Goal: Information Seeking & Learning: Learn about a topic

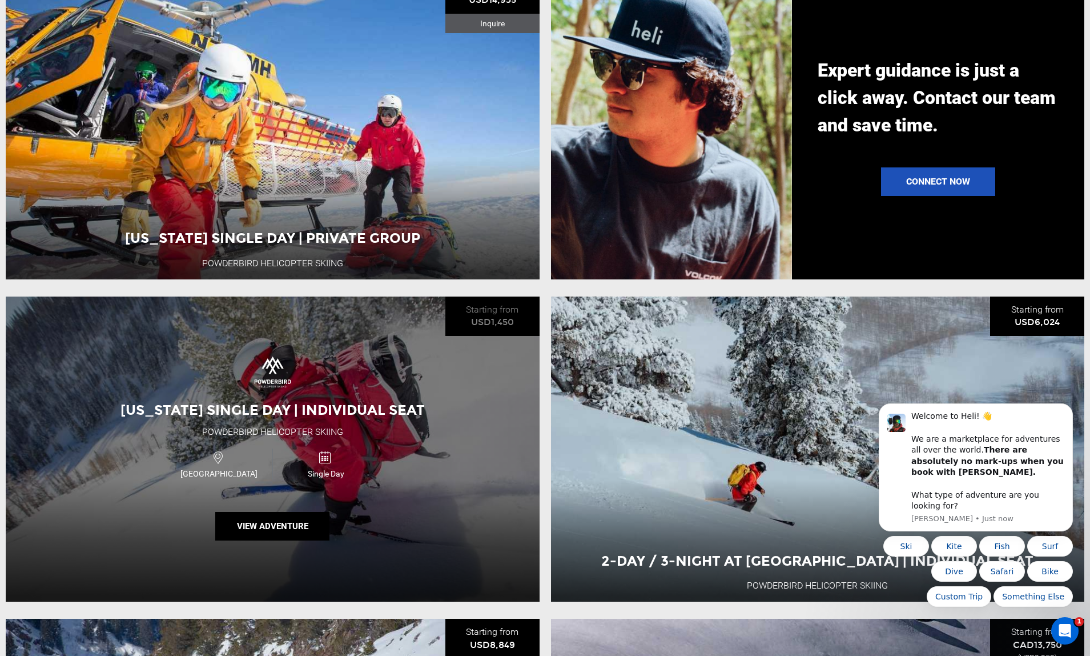
scroll to position [1184, 0]
click at [278, 520] on button "View Adventure" at bounding box center [272, 525] width 114 height 29
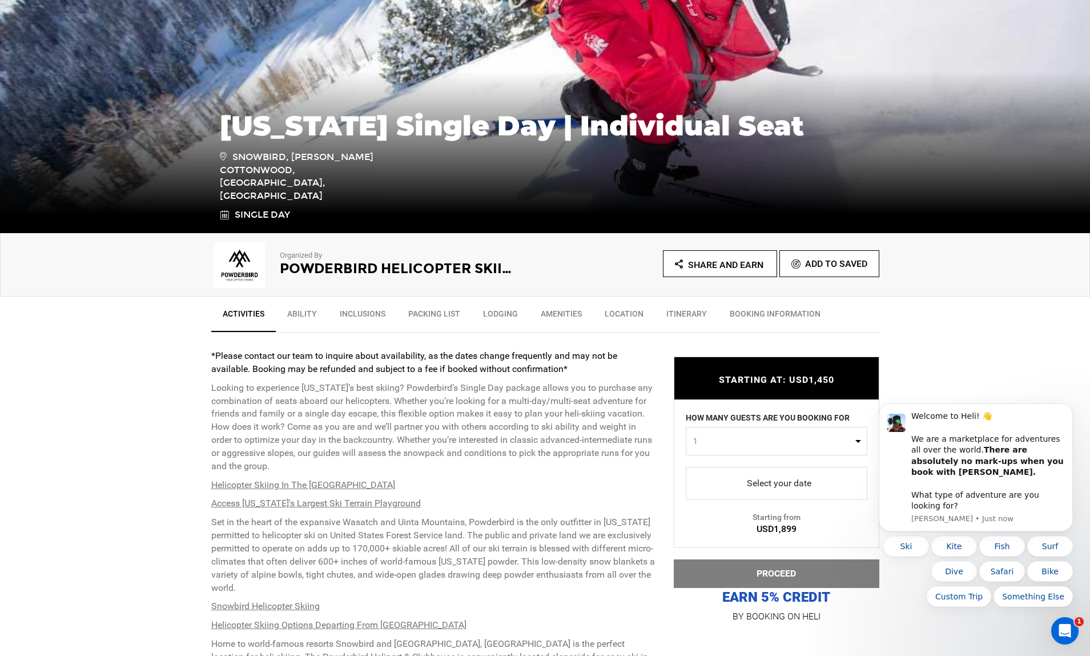
scroll to position [152, 0]
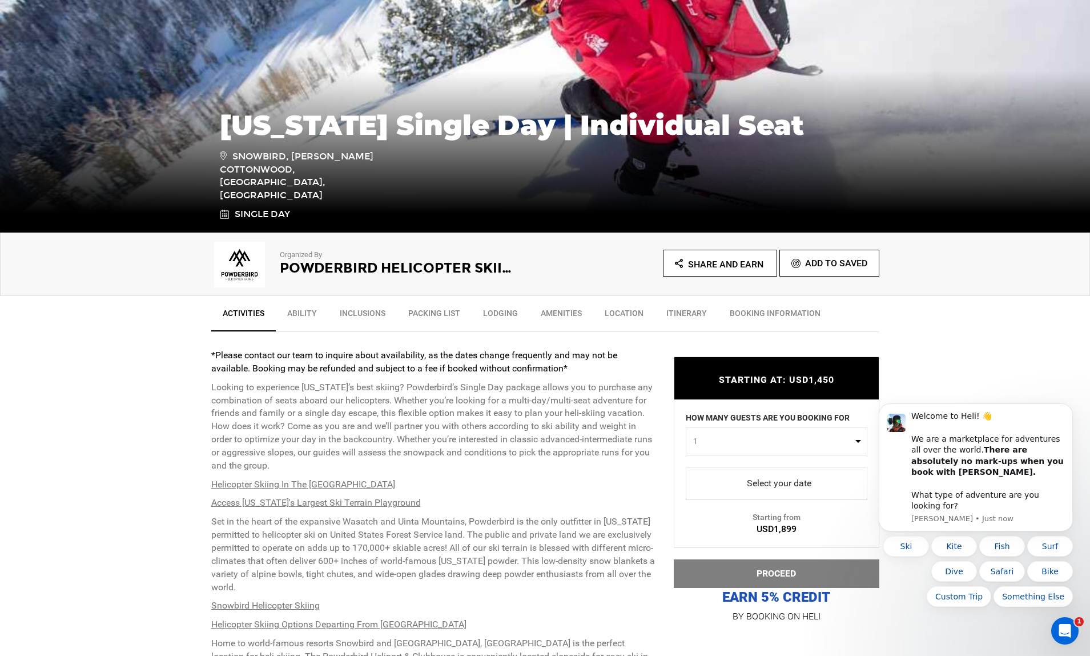
click at [294, 311] on link "Ability" at bounding box center [302, 316] width 53 height 29
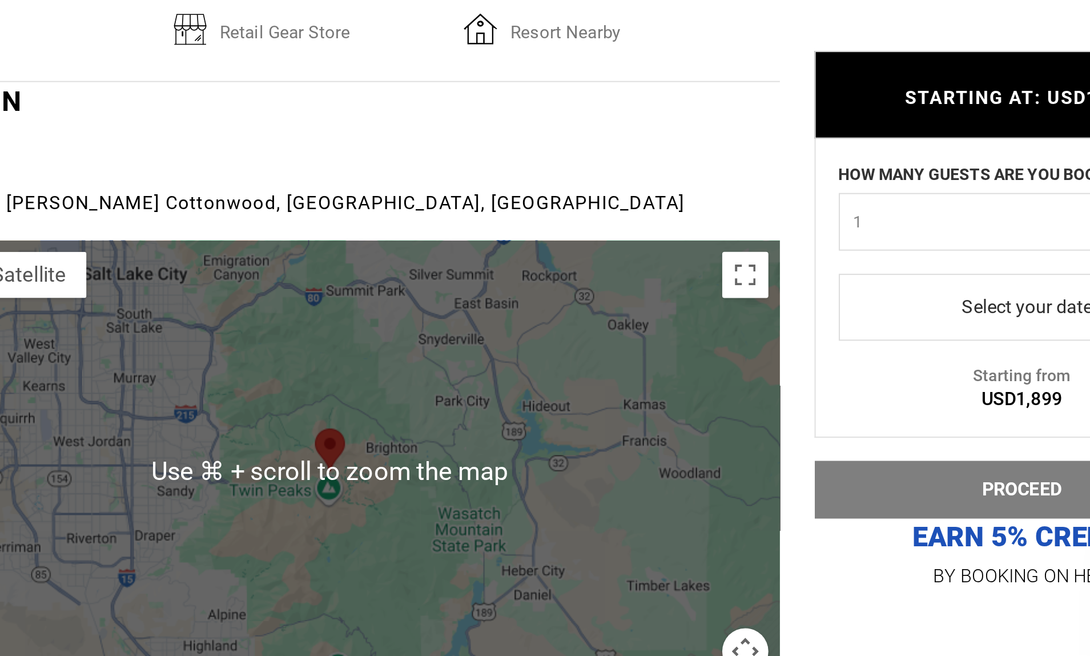
scroll to position [1899, 0]
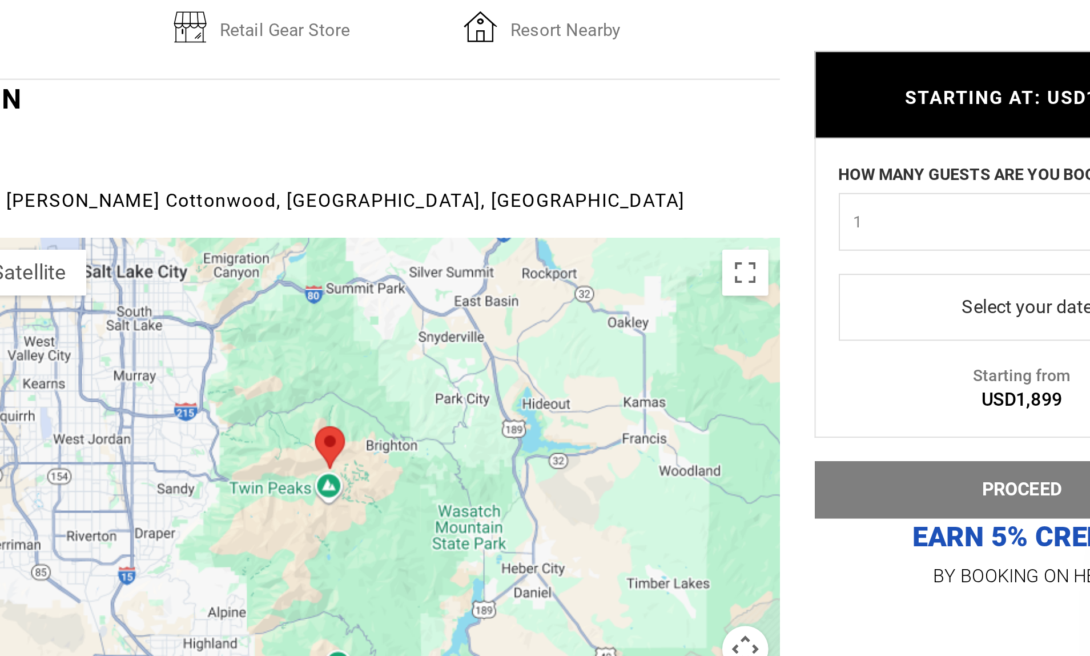
click at [427, 542] on area at bounding box center [427, 542] width 0 height 0
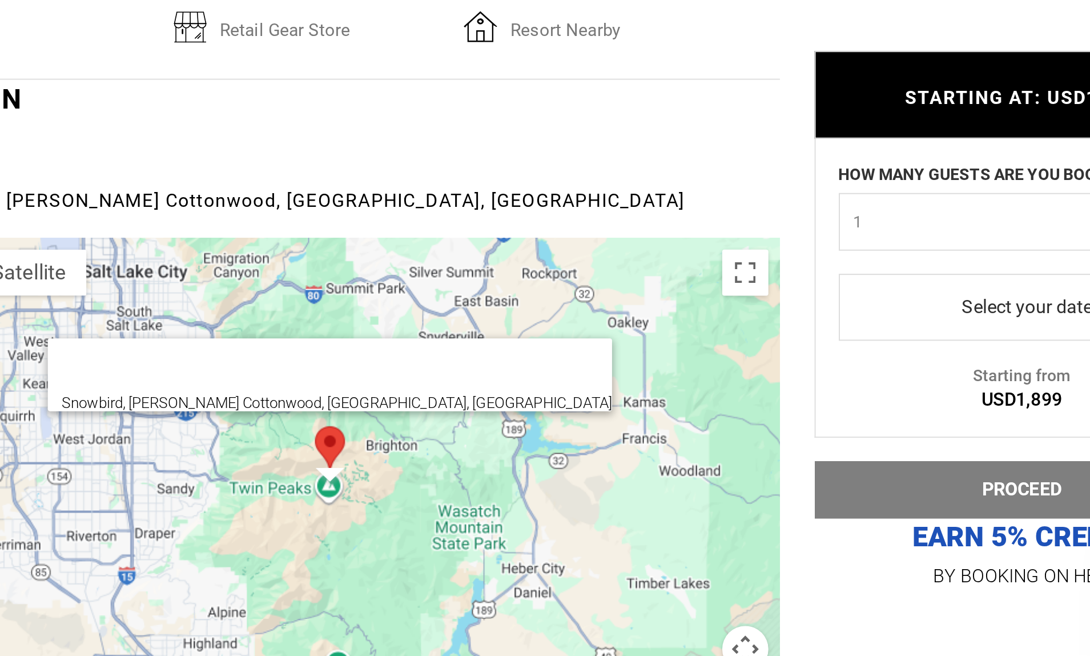
click at [211, 449] on div "Snowbird, [PERSON_NAME] Cottonwood, [GEOGRAPHIC_DATA], [GEOGRAPHIC_DATA]" at bounding box center [434, 563] width 446 height 228
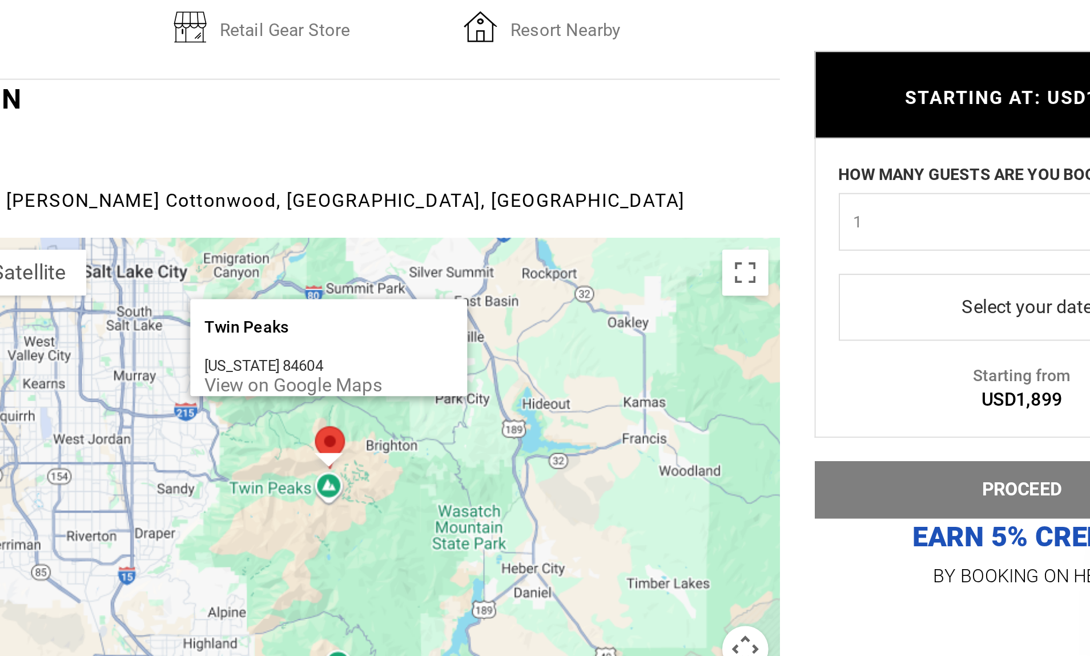
click at [211, 449] on div "[GEOGRAPHIC_DATA] [GEOGRAPHIC_DATA] [US_STATE] 84604 View on Google Maps" at bounding box center [434, 563] width 446 height 228
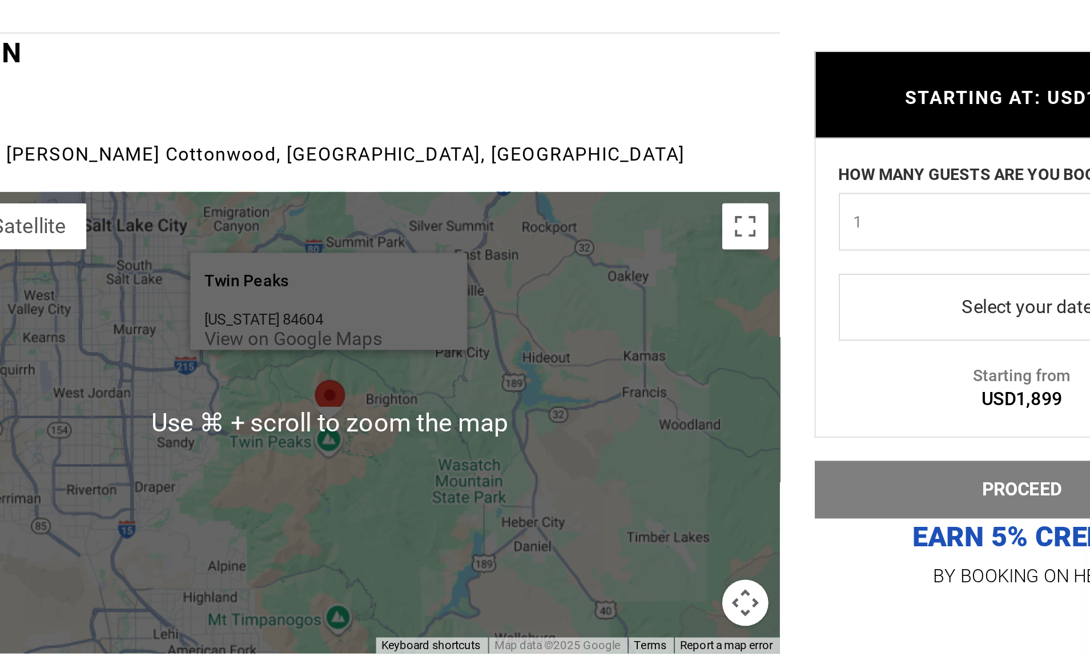
scroll to position [1923, 0]
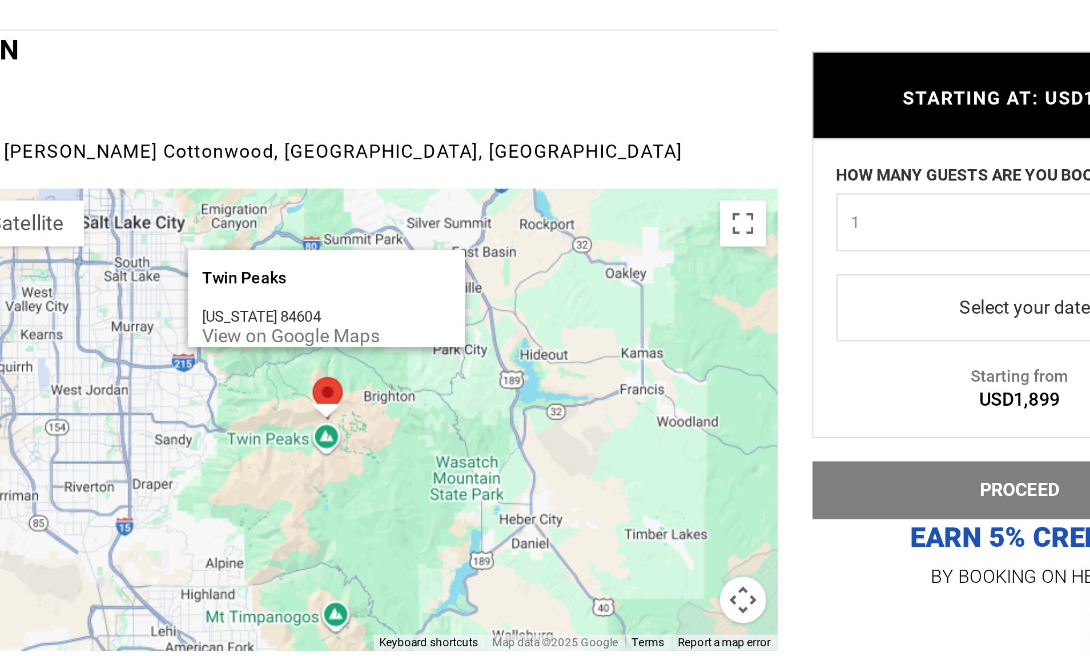
click at [211, 424] on div "[GEOGRAPHIC_DATA] [GEOGRAPHIC_DATA] [US_STATE] 84604 View on Google Maps" at bounding box center [434, 538] width 446 height 228
click at [372, 483] on div "[US_STATE] 84604" at bounding box center [423, 487] width 103 height 9
click at [211, 424] on div "[GEOGRAPHIC_DATA] [GEOGRAPHIC_DATA] [US_STATE] 84604 View on Google Maps" at bounding box center [434, 538] width 446 height 228
click at [244, 424] on div "[GEOGRAPHIC_DATA] [GEOGRAPHIC_DATA] [US_STATE] 84604 View on Google Maps" at bounding box center [434, 538] width 446 height 228
click at [234, 424] on div "[GEOGRAPHIC_DATA] [GEOGRAPHIC_DATA] [US_STATE] 84604 View on Google Maps" at bounding box center [434, 538] width 446 height 228
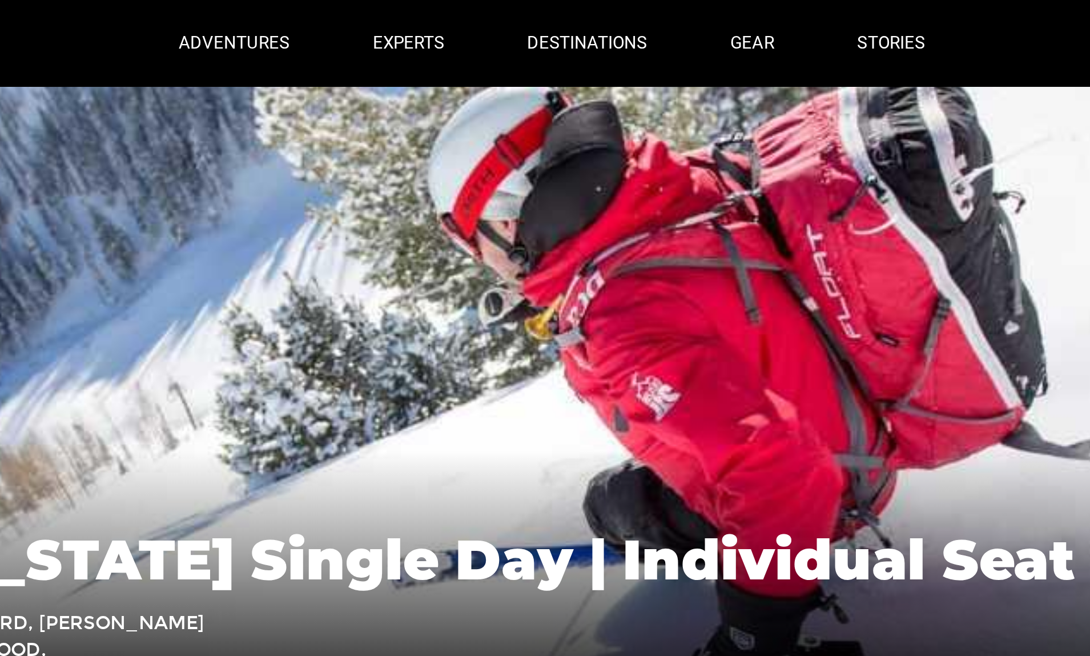
scroll to position [0, 0]
type input "Heli Skiing"
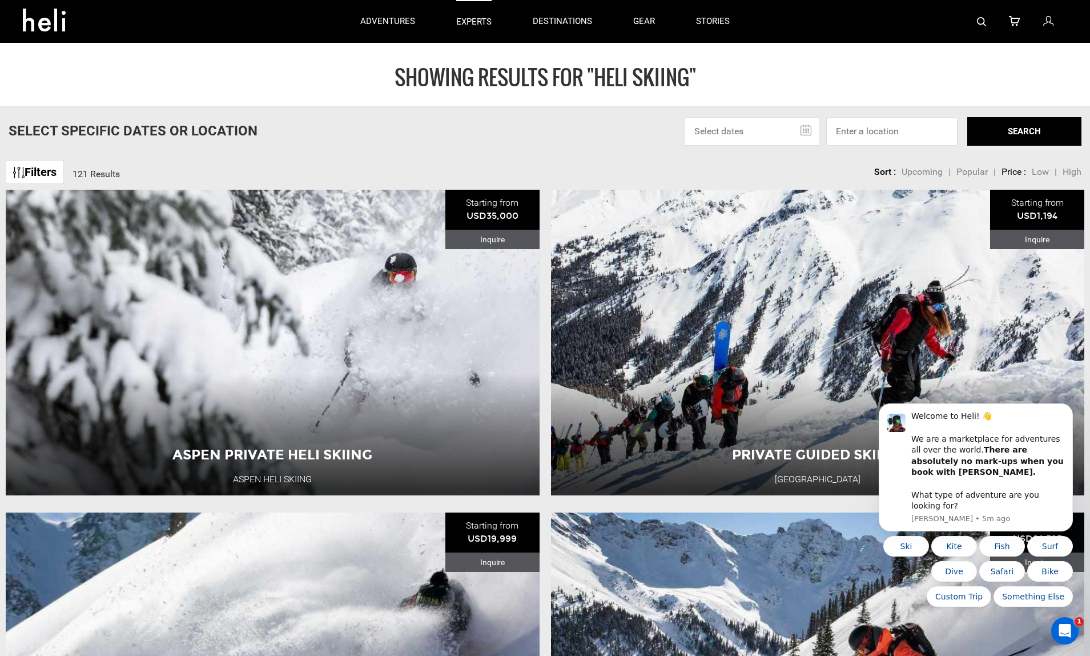
click at [471, 18] on p "experts" at bounding box center [473, 22] width 35 height 12
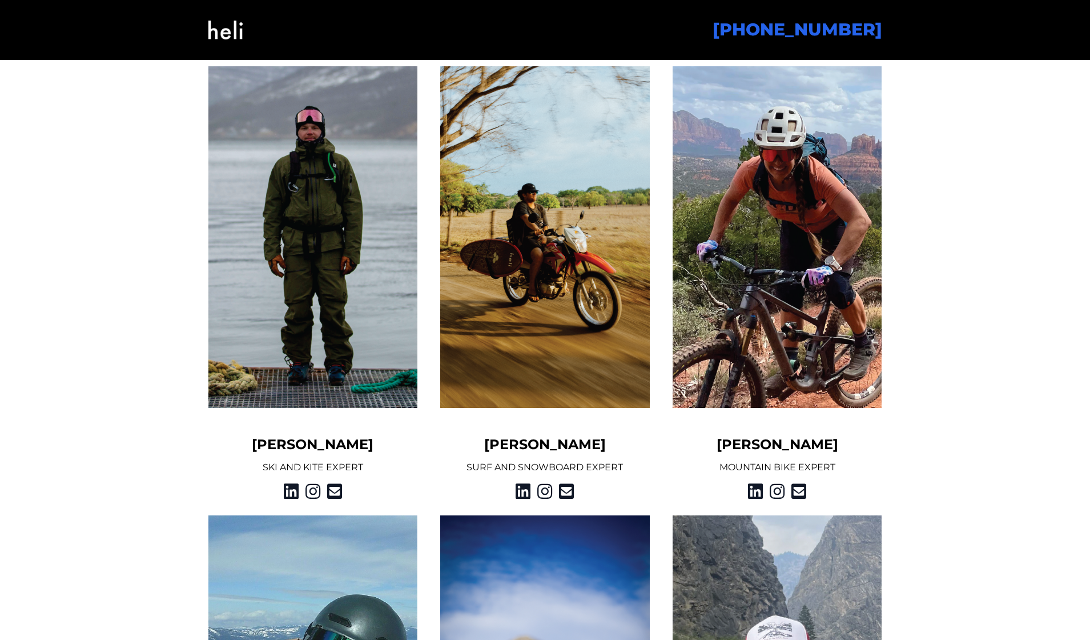
scroll to position [937, 0]
click at [326, 349] on img at bounding box center [313, 237] width 210 height 342
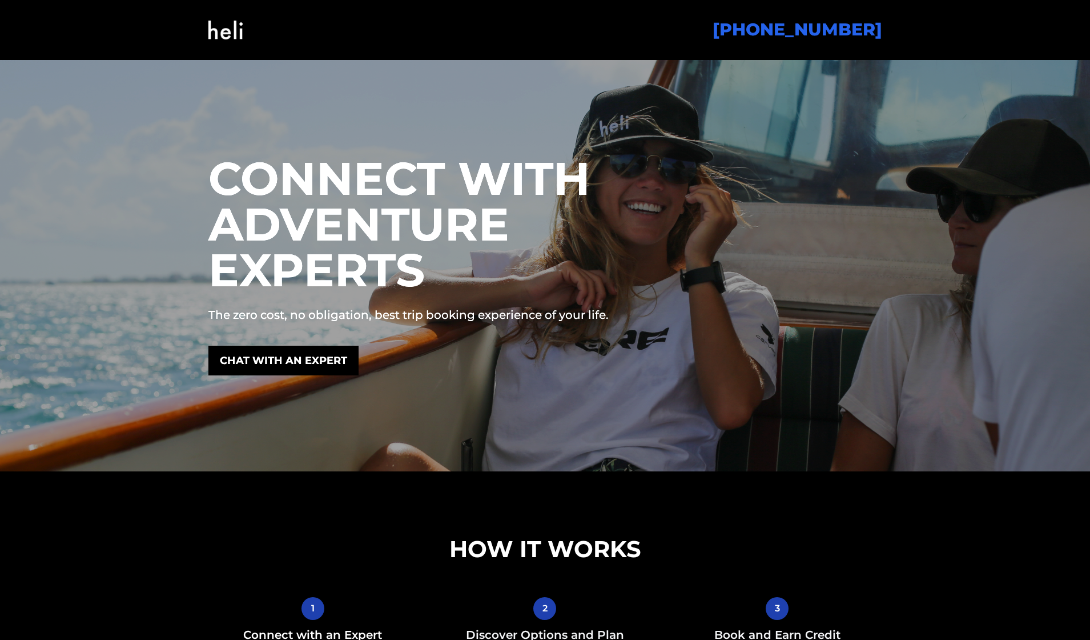
scroll to position [0, 0]
